Goal: Task Accomplishment & Management: Manage account settings

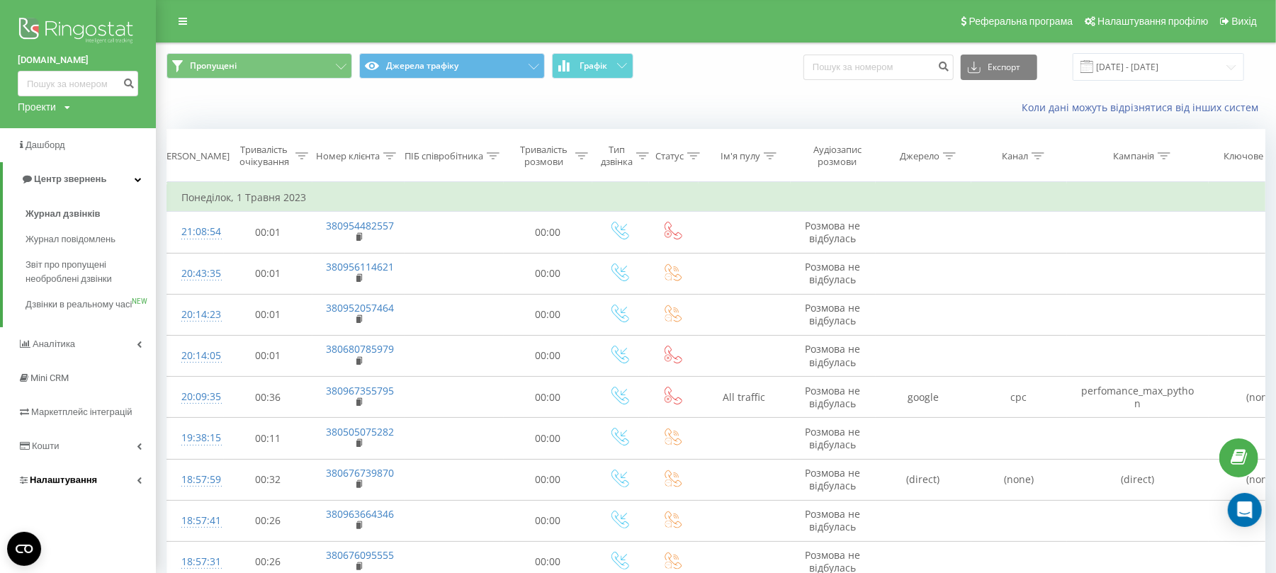
click at [60, 485] on span "Налаштування" at bounding box center [63, 480] width 67 height 11
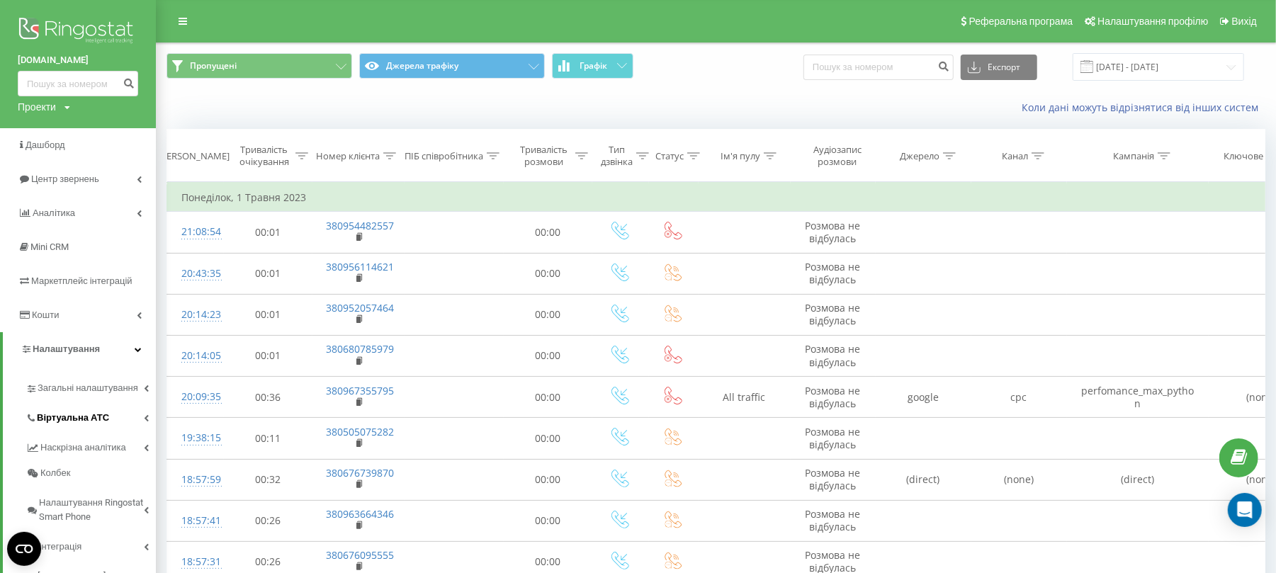
click at [75, 420] on span "Віртуальна АТС" at bounding box center [73, 418] width 72 height 14
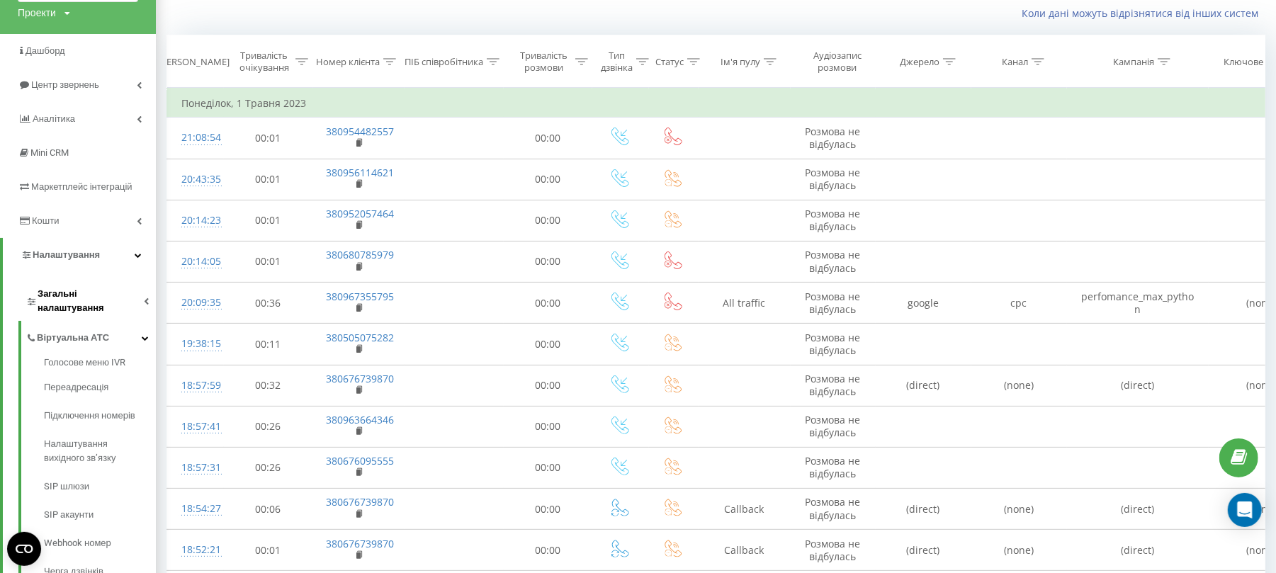
scroll to position [189, 0]
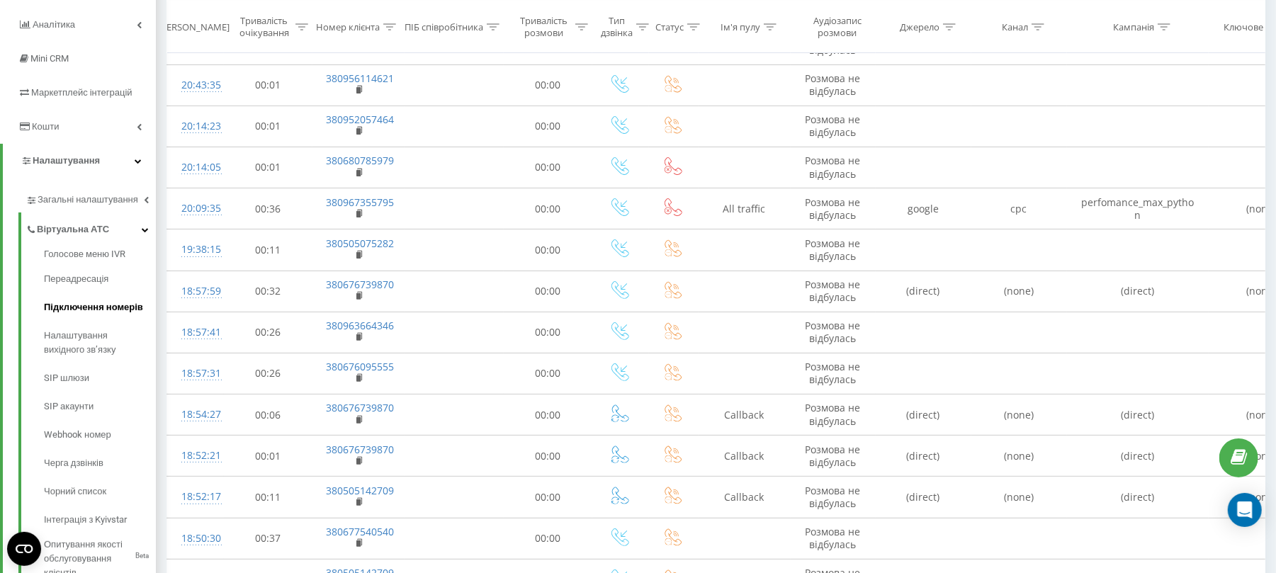
click at [117, 310] on span "Підключення номерів" at bounding box center [93, 307] width 99 height 14
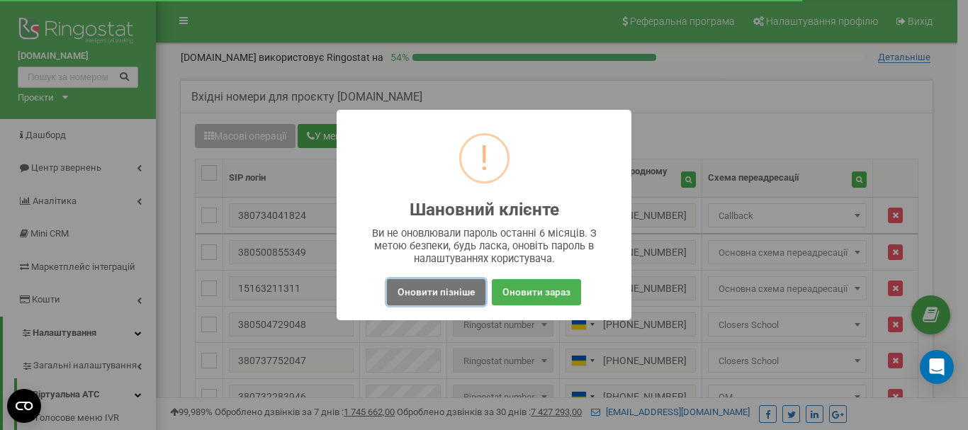
click at [462, 293] on button "Оновити пізніше" at bounding box center [436, 292] width 99 height 26
